Goal: Check status

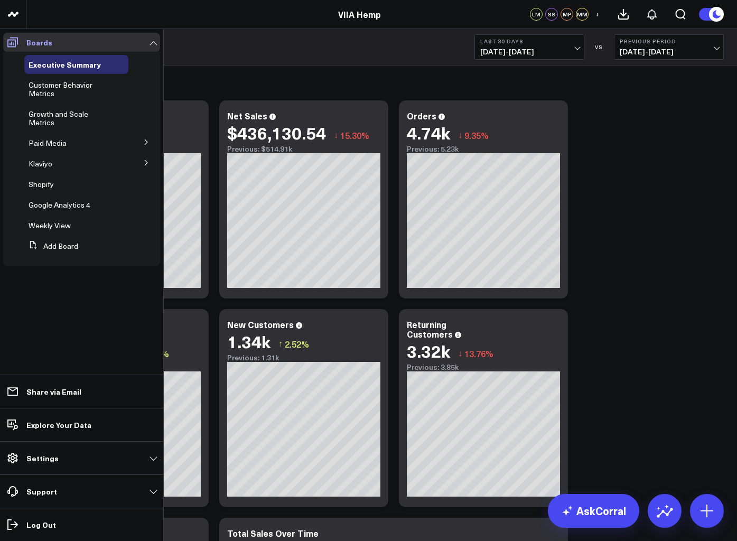
click at [10, 41] on icon at bounding box center [12, 42] width 13 height 13
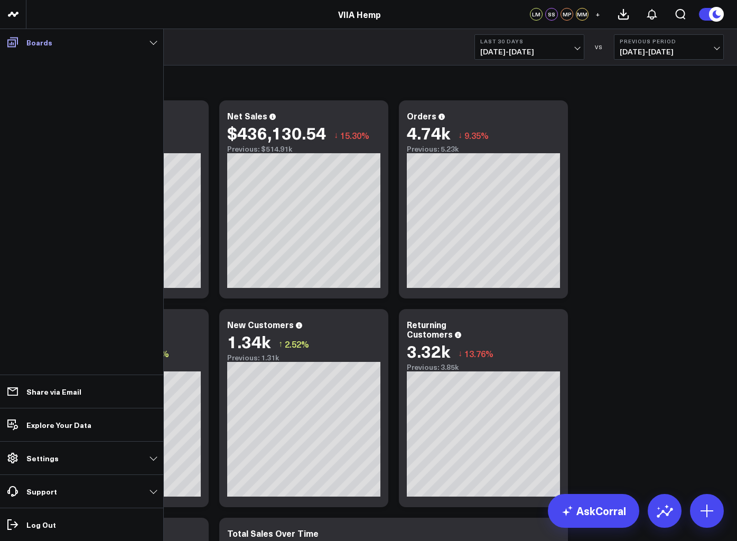
click at [17, 42] on icon at bounding box center [12, 42] width 11 height 10
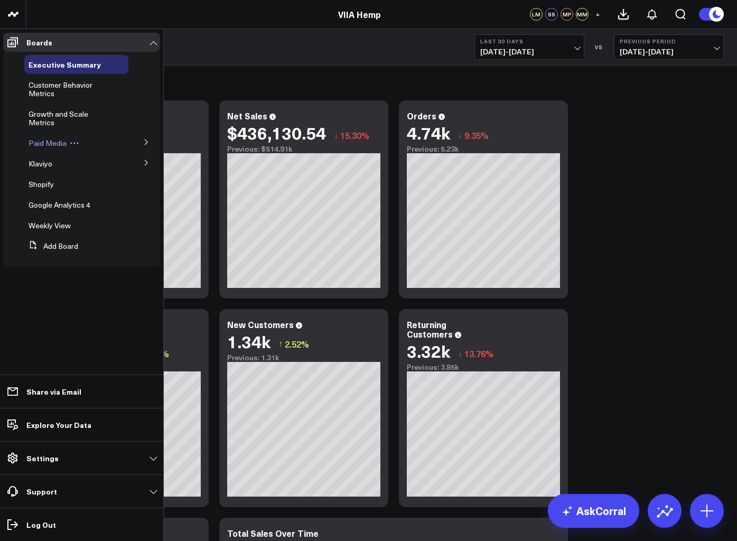
click at [58, 140] on span "Paid Media" at bounding box center [48, 143] width 38 height 10
click at [45, 142] on span "Paid Media" at bounding box center [48, 143] width 38 height 10
click at [140, 144] on button at bounding box center [146, 142] width 27 height 16
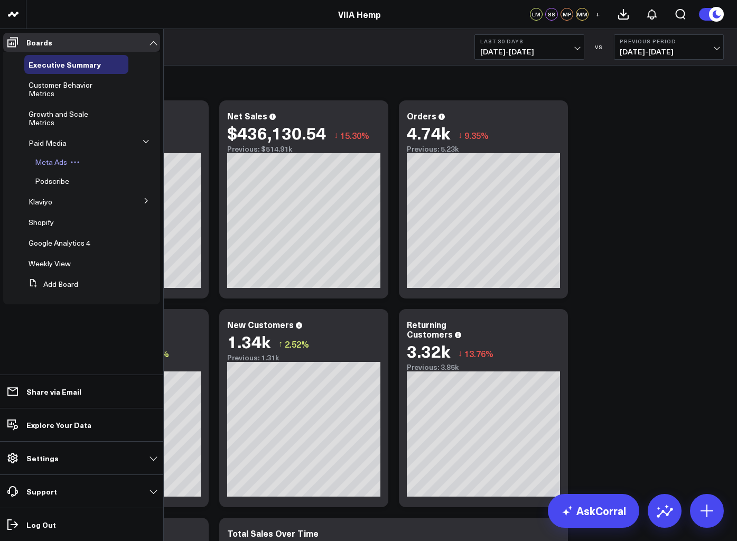
click at [49, 165] on span "Meta Ads" at bounding box center [51, 162] width 32 height 10
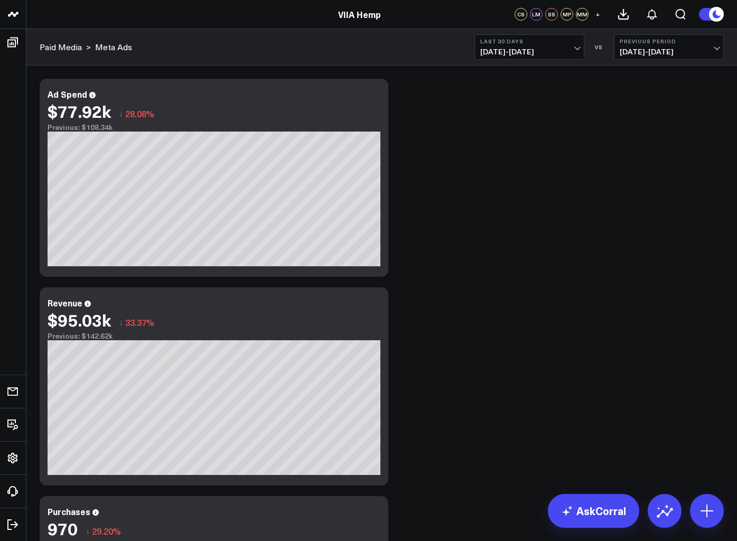
click at [504, 54] on span "[DATE] - [DATE]" at bounding box center [529, 52] width 98 height 8
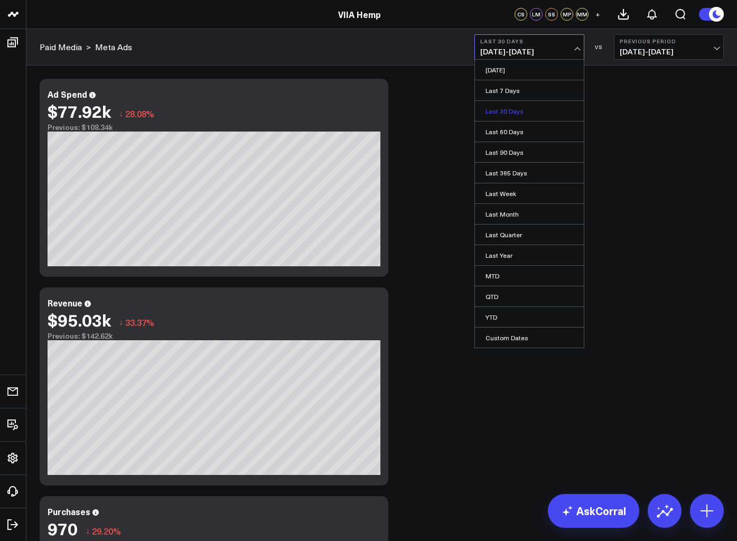
click at [506, 115] on link "Last 30 Days" at bounding box center [529, 111] width 109 height 20
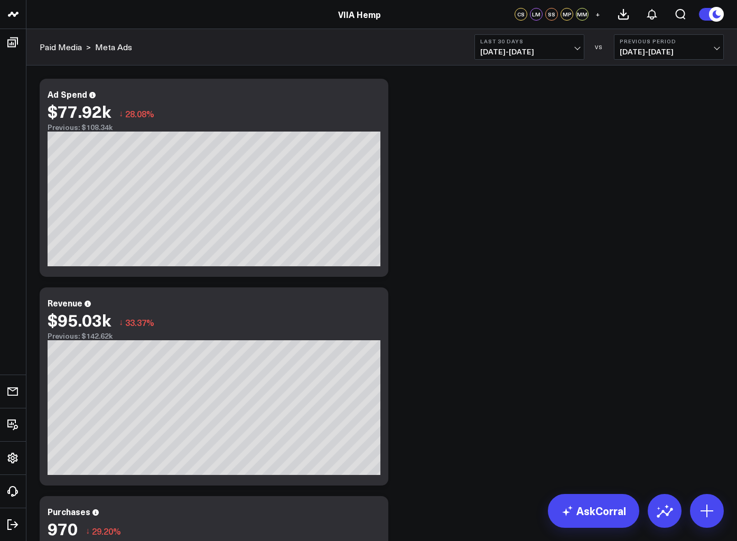
click at [555, 52] on span "[DATE] - [DATE]" at bounding box center [529, 52] width 98 height 8
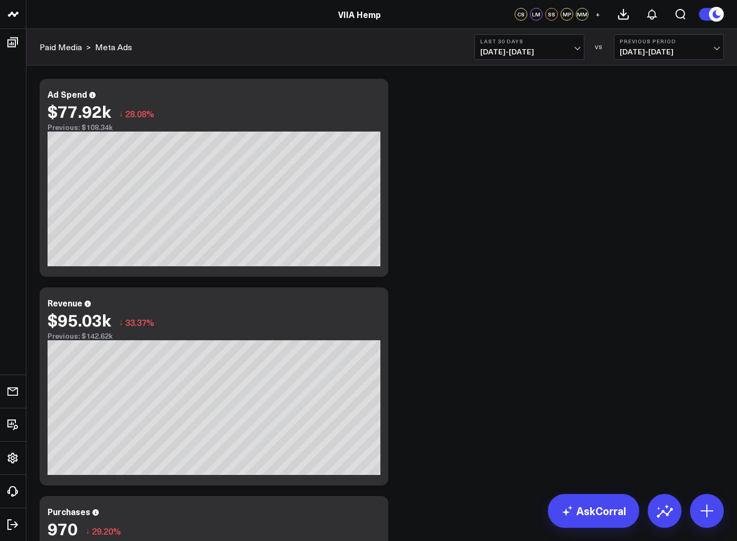
click at [532, 45] on button "Last 30 Days [DATE] - [DATE]" at bounding box center [529, 46] width 110 height 25
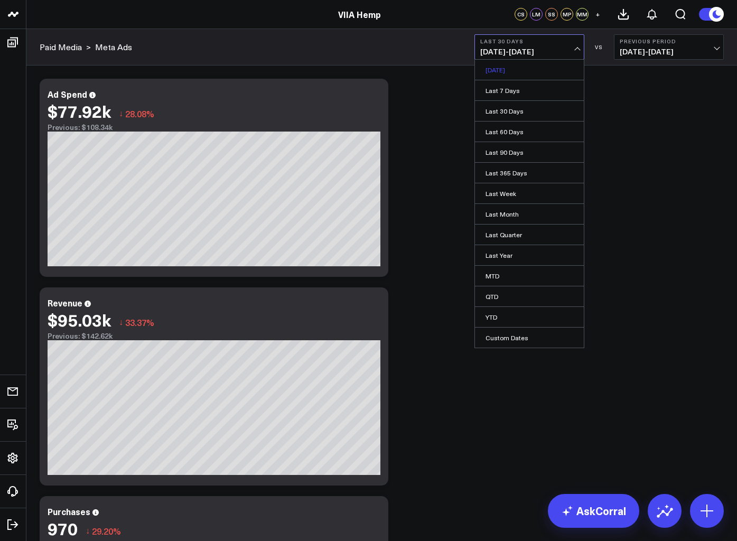
click at [504, 76] on link "[DATE]" at bounding box center [529, 70] width 109 height 20
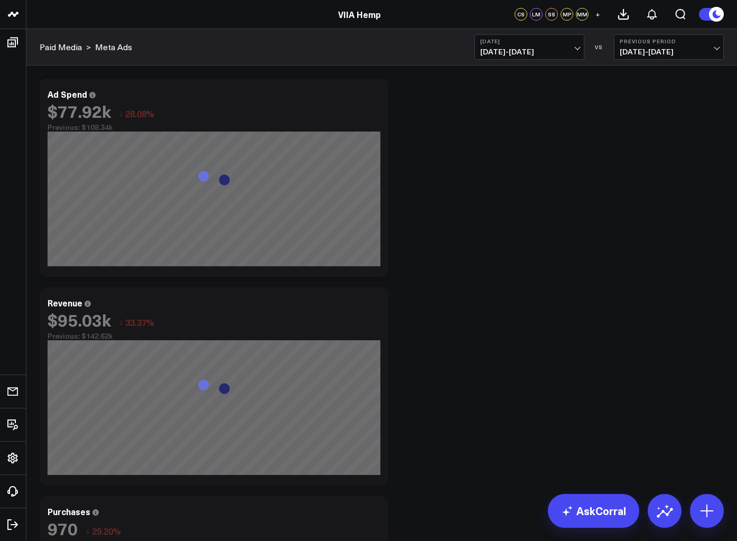
click at [533, 39] on b "[DATE]" at bounding box center [529, 41] width 98 height 6
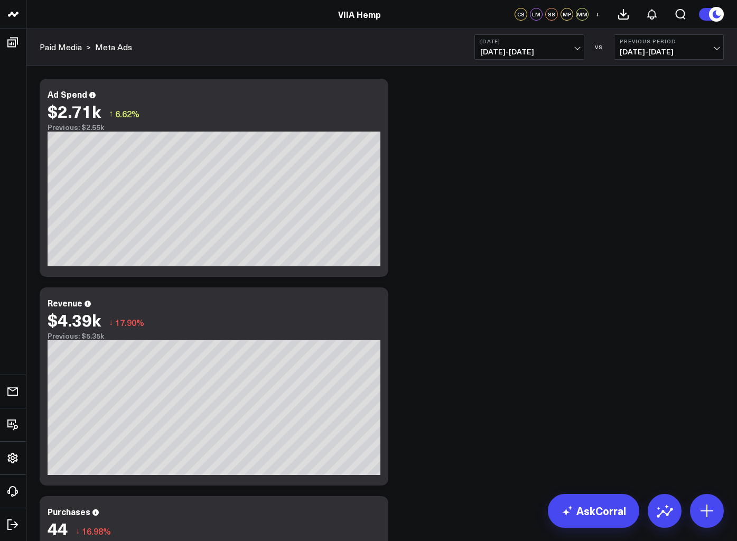
click at [540, 50] on span "[DATE] - [DATE]" at bounding box center [529, 52] width 98 height 8
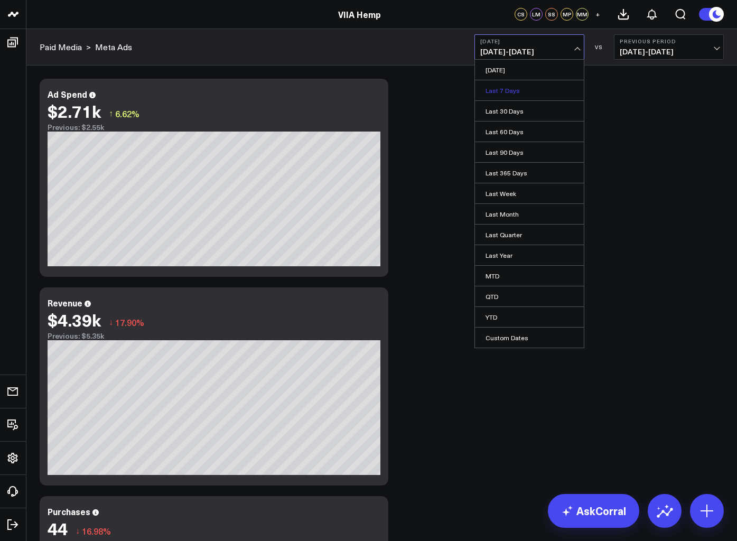
click at [504, 93] on link "Last 7 Days" at bounding box center [529, 90] width 109 height 20
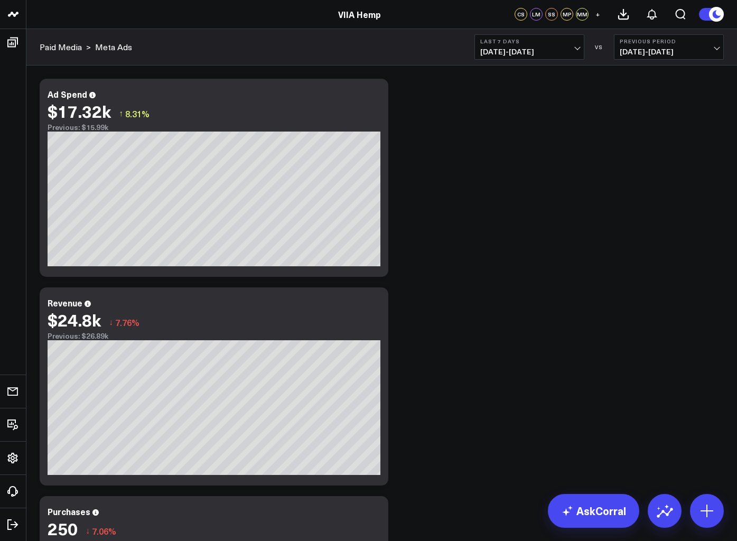
click at [538, 53] on span "[DATE] - [DATE]" at bounding box center [529, 52] width 98 height 8
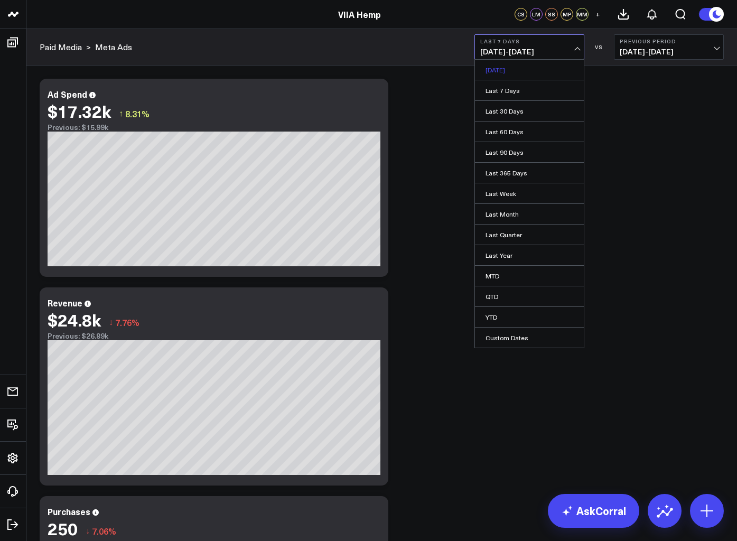
click at [506, 71] on link "[DATE]" at bounding box center [529, 70] width 109 height 20
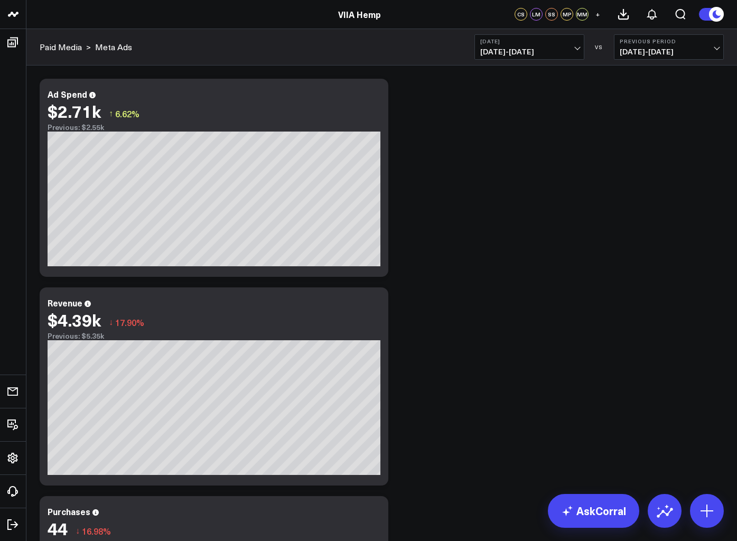
click at [509, 48] on span "[DATE] - [DATE]" at bounding box center [529, 52] width 98 height 8
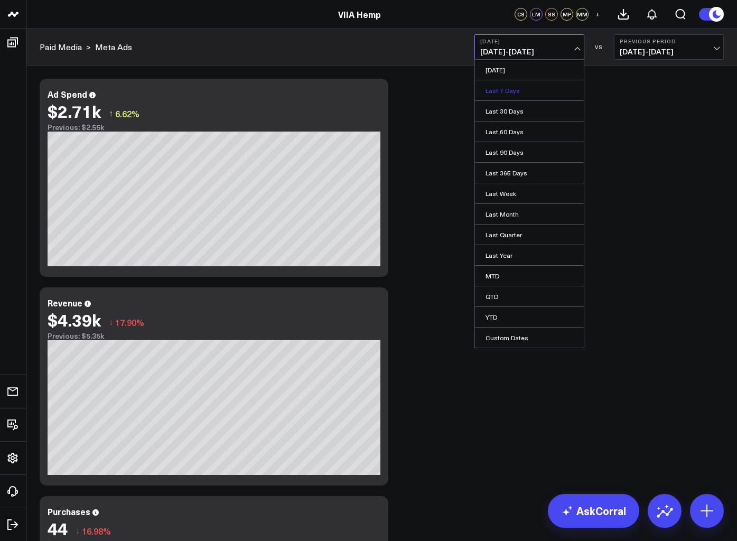
click at [499, 90] on link "Last 7 Days" at bounding box center [529, 90] width 109 height 20
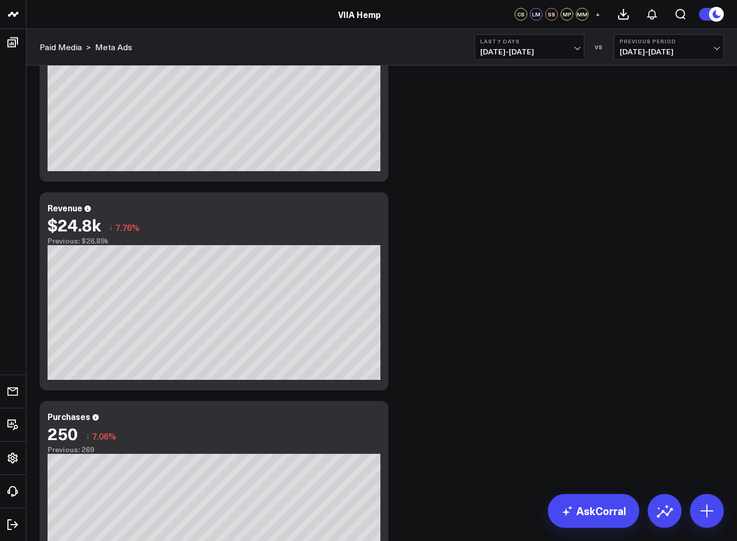
scroll to position [99, 0]
